Goal: Task Accomplishment & Management: Complete application form

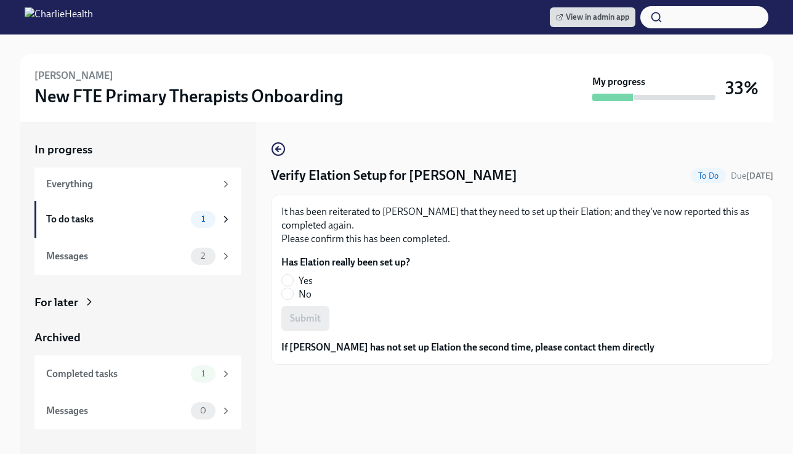
click at [287, 273] on fieldset "Has Elation really been set up? Yes No" at bounding box center [345, 278] width 129 height 46
click at [282, 278] on input "Yes" at bounding box center [287, 280] width 11 height 11
radio input "true"
click at [307, 315] on span "Submit" at bounding box center [305, 318] width 31 height 12
click at [283, 277] on input "Yes" at bounding box center [287, 280] width 11 height 11
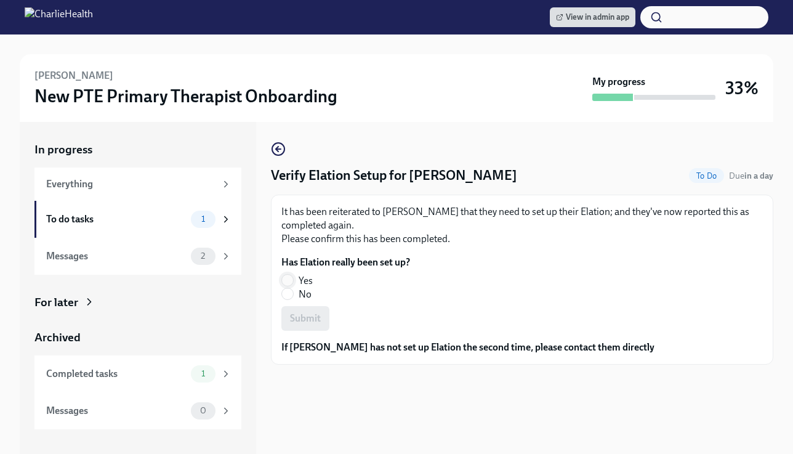
radio input "true"
click at [310, 331] on button "Submit" at bounding box center [305, 318] width 48 height 25
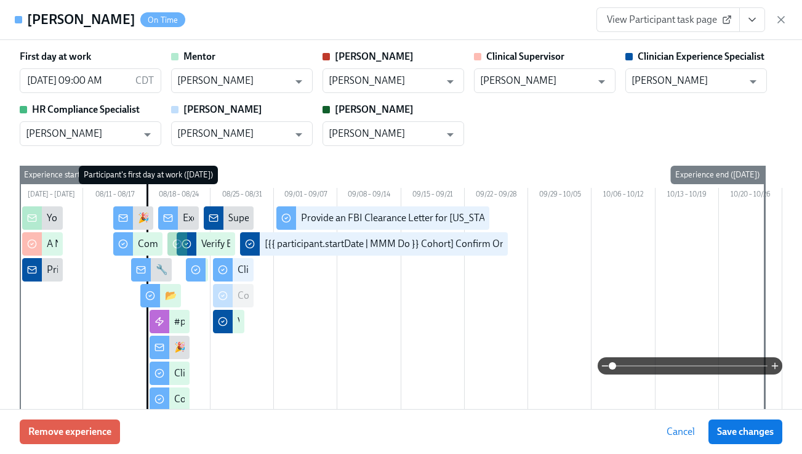
scroll to position [2374, 0]
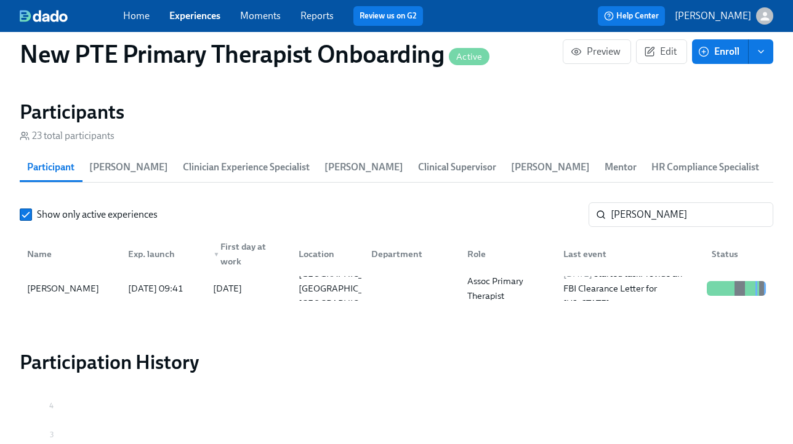
scroll to position [0, 5453]
click at [199, 17] on link "Experiences" at bounding box center [194, 16] width 51 height 12
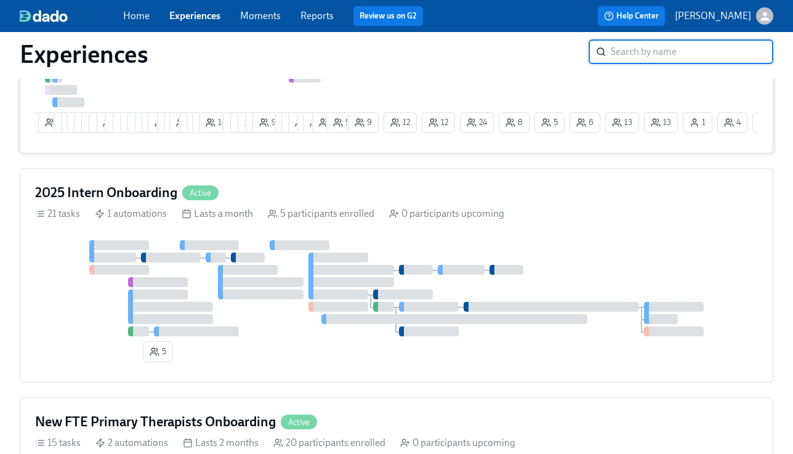
scroll to position [535, 0]
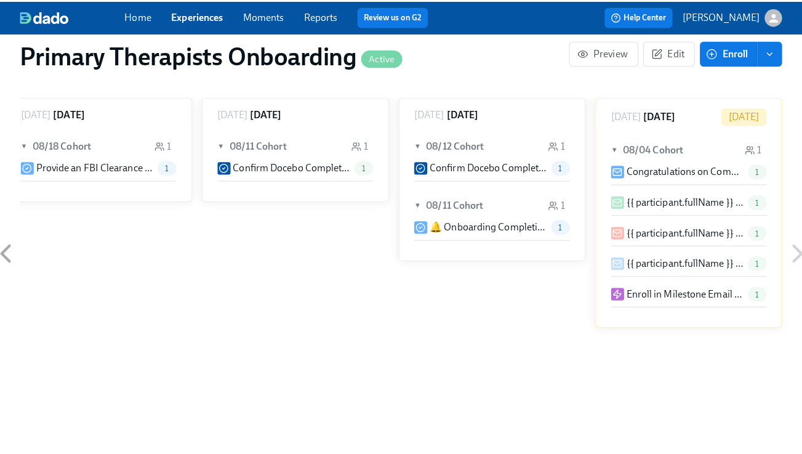
scroll to position [1187, 0]
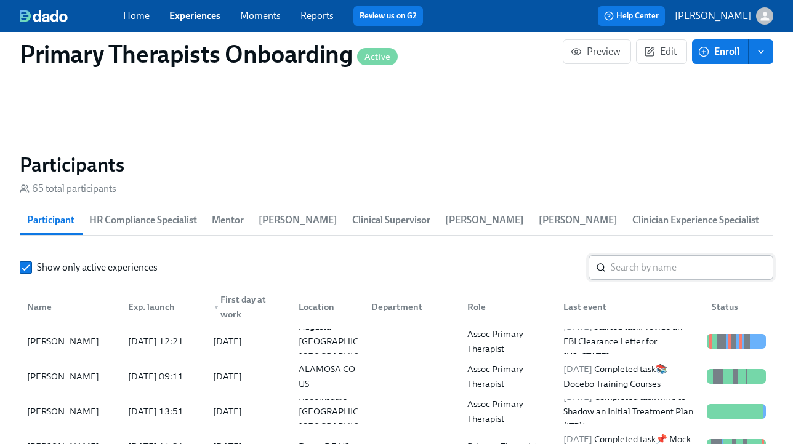
click at [669, 263] on input "search" at bounding box center [692, 267] width 163 height 25
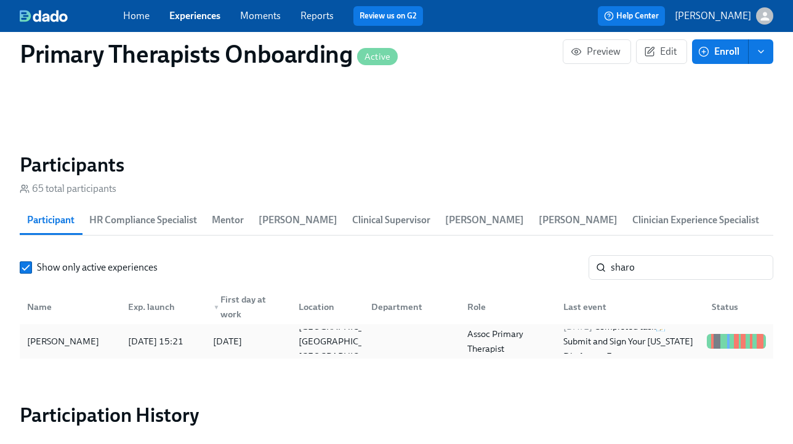
click at [73, 340] on div "Sharon Hawkins" at bounding box center [63, 341] width 82 height 15
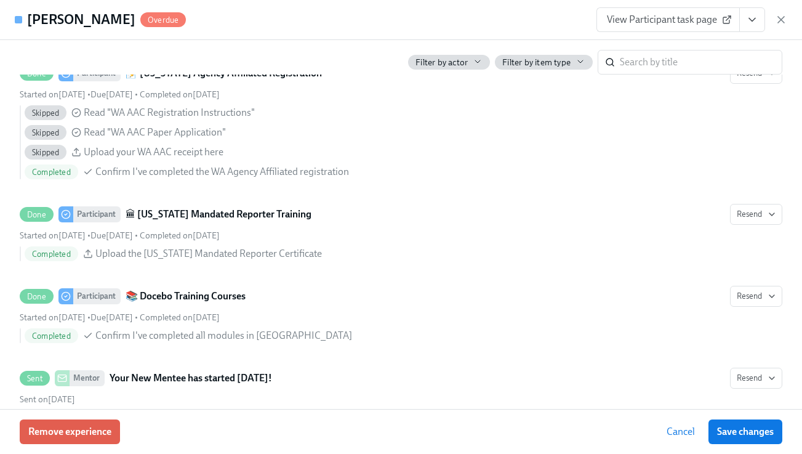
scroll to position [1548, 0]
click at [620, 15] on span "View Participant task page" at bounding box center [668, 20] width 123 height 12
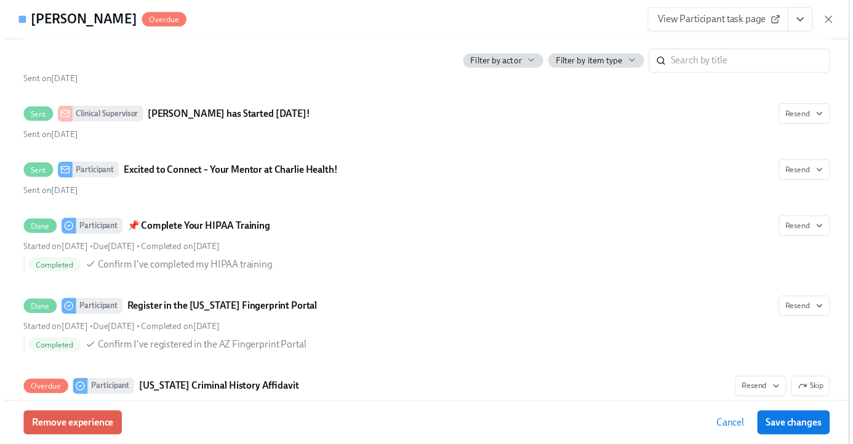
scroll to position [1854, 0]
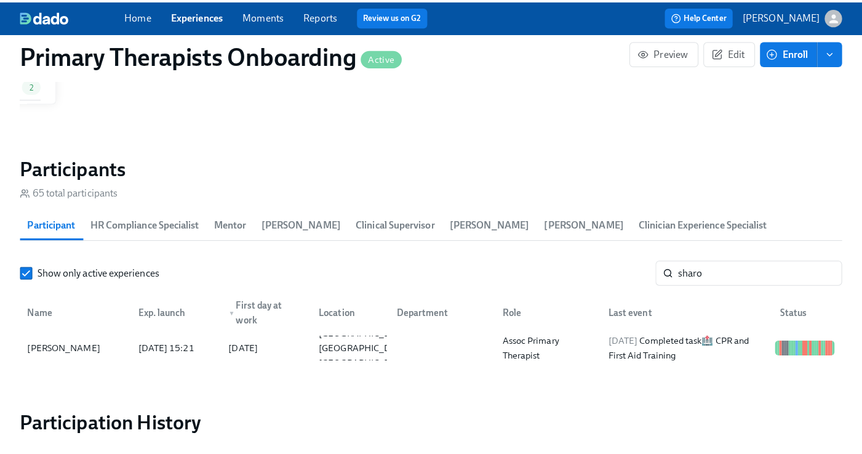
scroll to position [0, 14341]
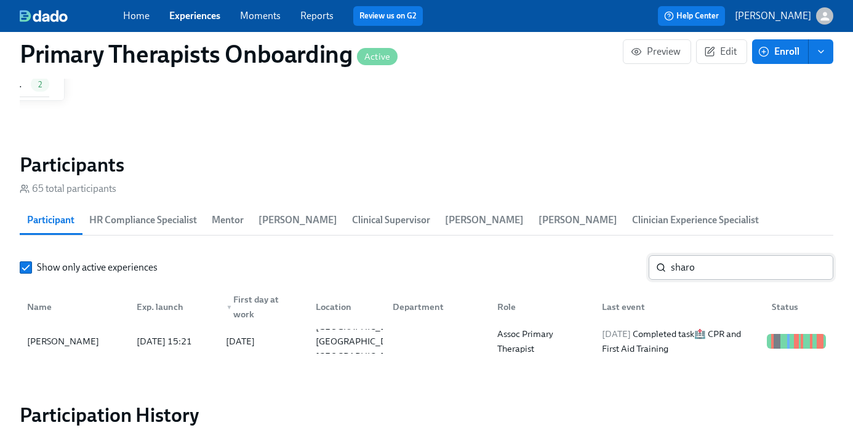
click at [719, 267] on input "sharo" at bounding box center [752, 267] width 163 height 25
type input "s"
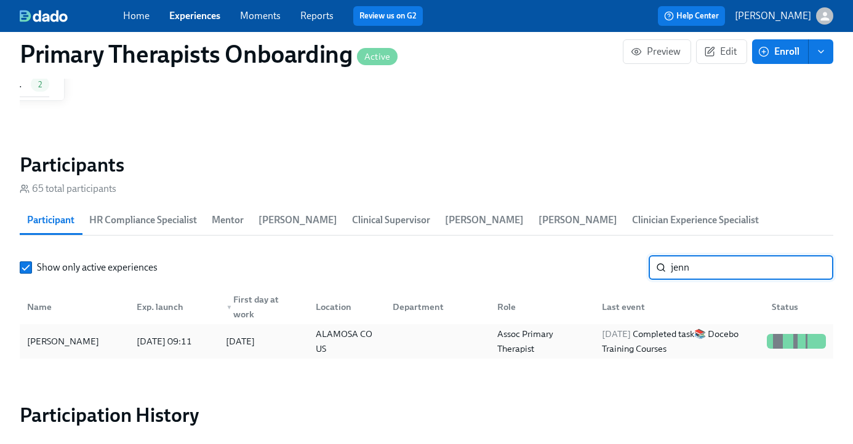
type input "jenn"
click at [55, 352] on div "[PERSON_NAME]" at bounding box center [74, 341] width 105 height 25
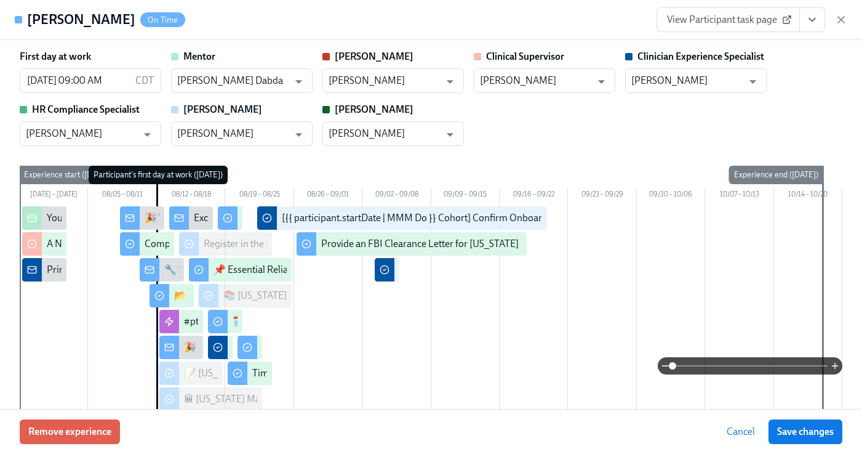
click at [802, 22] on icon "View task page" at bounding box center [812, 20] width 12 height 12
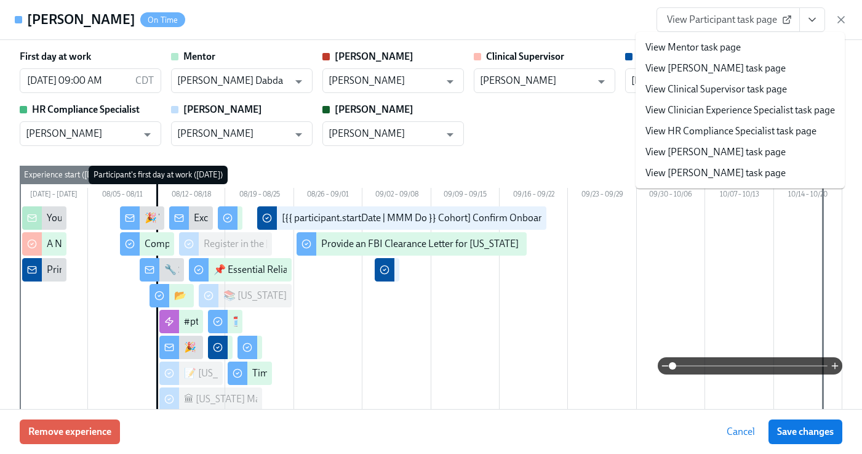
click at [709, 111] on link "View Clinician Experience Specialist task page" at bounding box center [741, 110] width 190 height 14
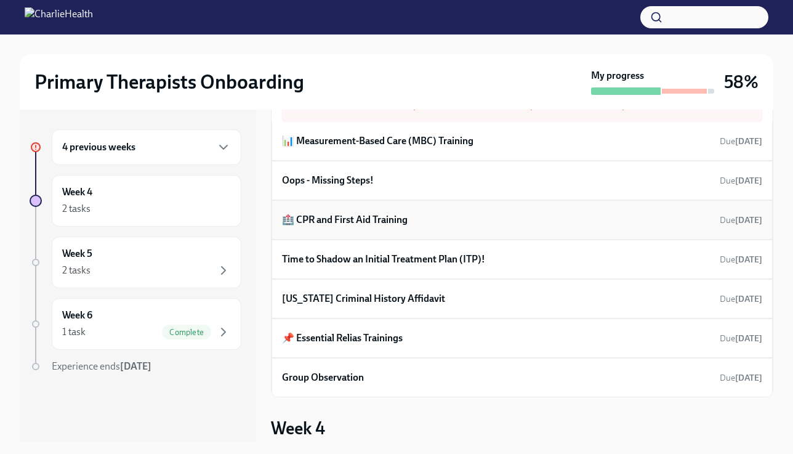
scroll to position [50, 0]
click at [385, 220] on h6 "🏥 CPR and First Aid Training" at bounding box center [345, 221] width 126 height 14
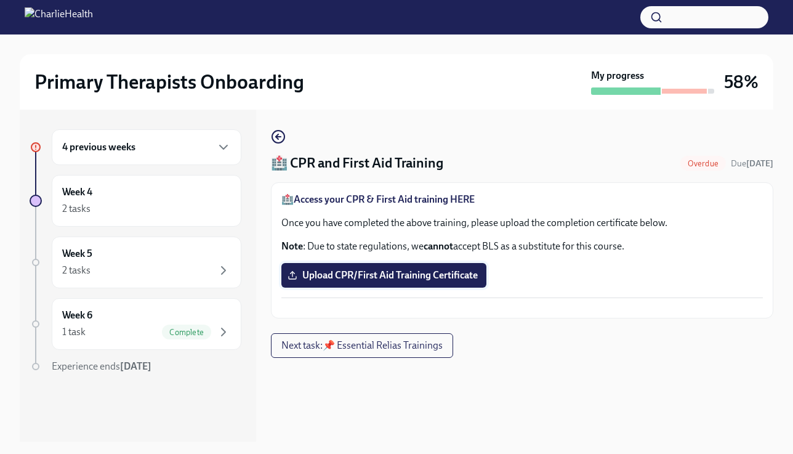
click at [375, 273] on span "Upload CPR/First Aid Training Certificate" at bounding box center [384, 275] width 188 height 12
click at [0, 0] on input "Upload CPR/First Aid Training Certificate" at bounding box center [0, 0] width 0 height 0
click at [375, 271] on span "Upload CPR/First Aid Training Certificate" at bounding box center [384, 275] width 188 height 12
click at [0, 0] on input "Upload CPR/First Aid Training Certificate" at bounding box center [0, 0] width 0 height 0
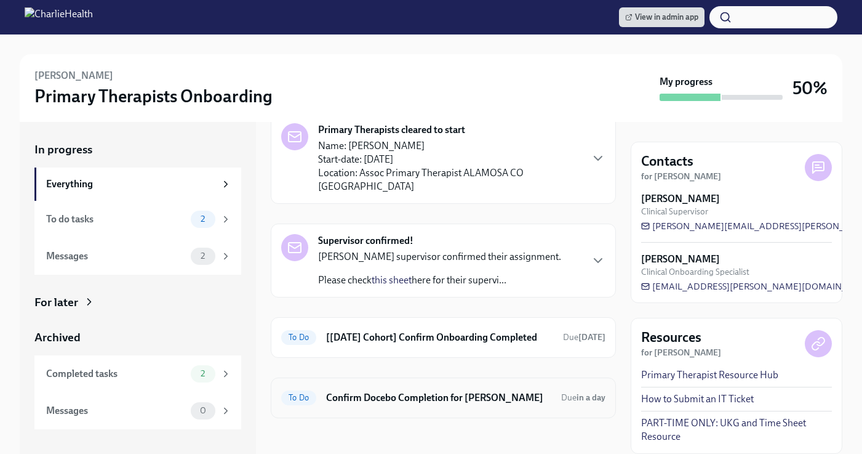
scroll to position [54, 0]
click at [475, 394] on h6 "Confirm Docebo Completion for [PERSON_NAME]" at bounding box center [438, 399] width 225 height 14
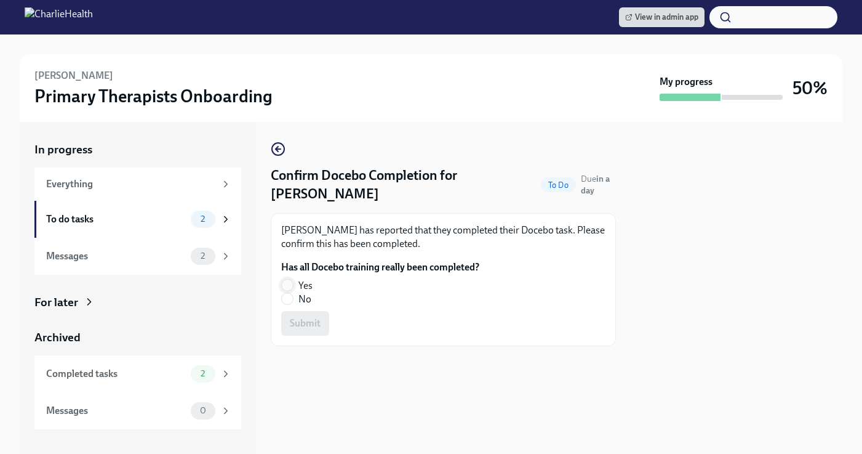
click at [284, 283] on input "Yes" at bounding box center [287, 284] width 11 height 11
radio input "true"
click at [307, 322] on span "Submit" at bounding box center [305, 323] width 31 height 12
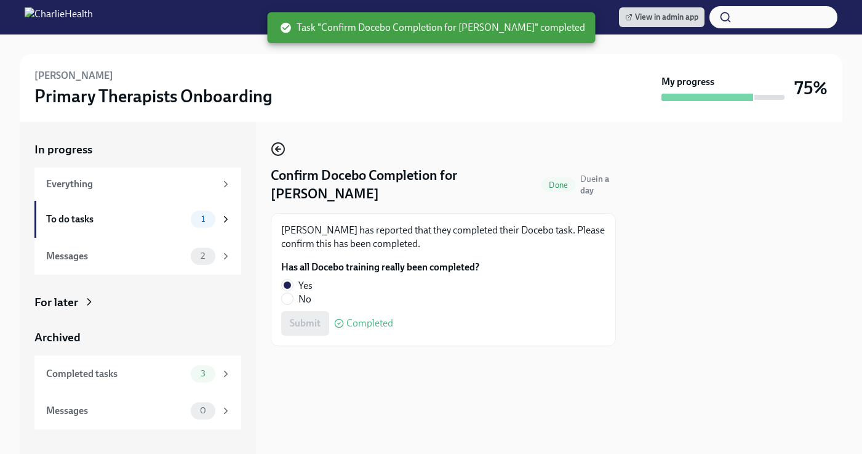
click at [284, 152] on icon "button" at bounding box center [278, 149] width 15 height 15
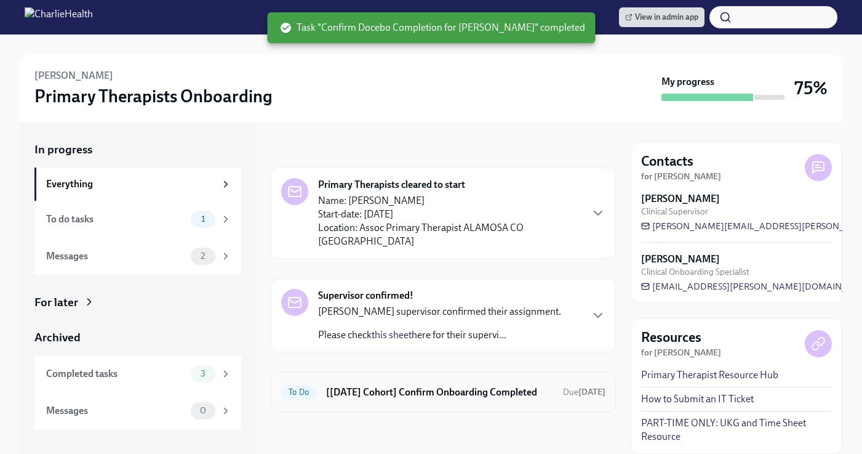
click at [491, 382] on div "To Do [[DATE] Cohort] Confirm Onboarding Completed Due [DATE]" at bounding box center [443, 392] width 324 height 20
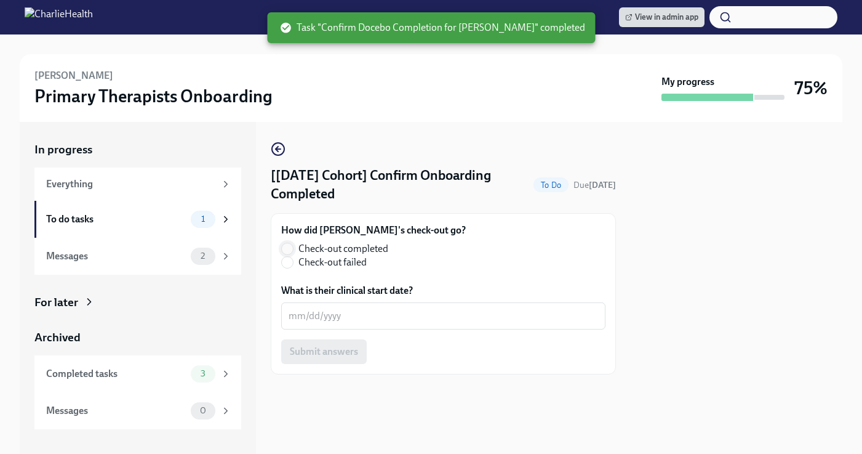
click at [291, 249] on input "Check-out completed" at bounding box center [287, 248] width 11 height 11
radio input "true"
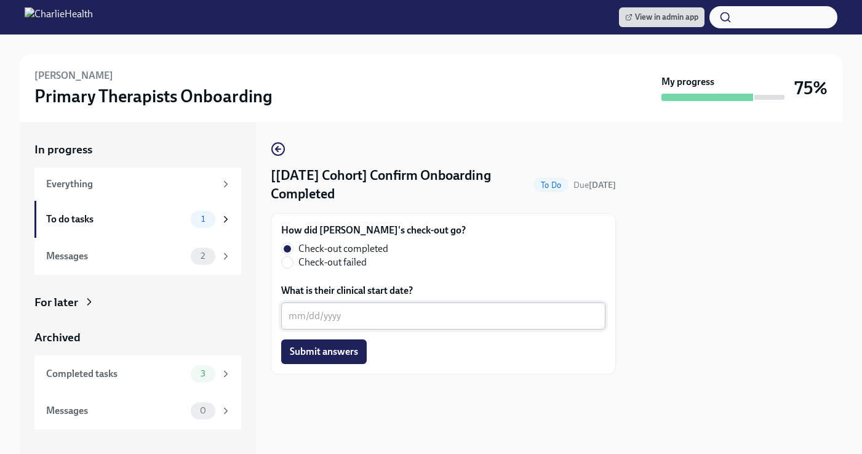
click at [330, 318] on textarea "What is their clinical start date?" at bounding box center [444, 315] width 310 height 15
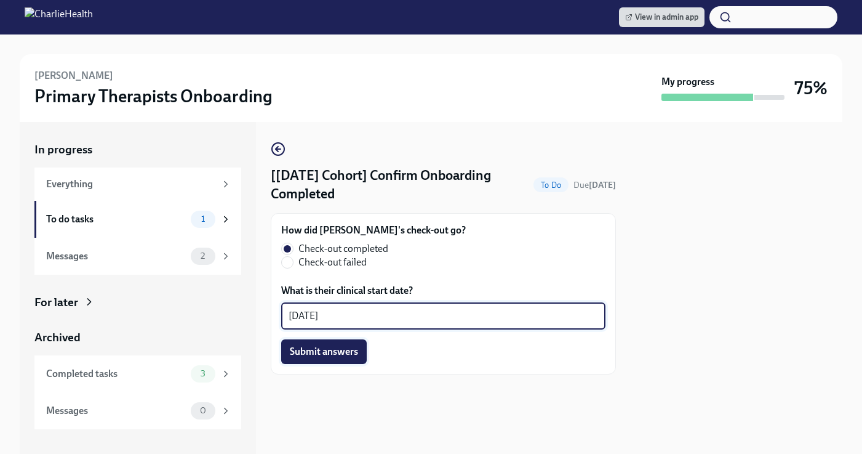
type textarea "[DATE]"
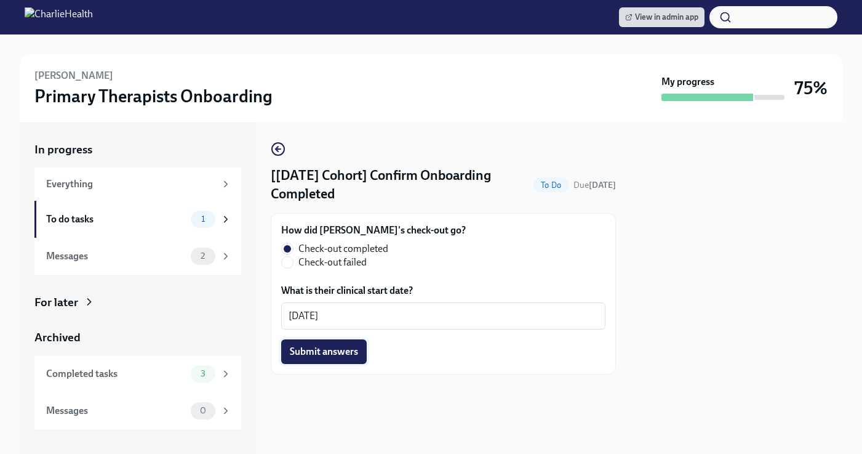
click at [350, 352] on span "Submit answers" at bounding box center [324, 351] width 68 height 12
